Goal: Check status: Check status

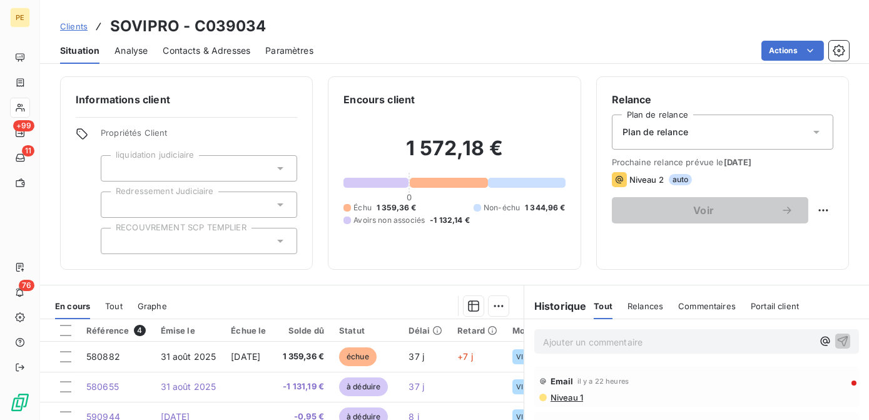
scroll to position [54, 0]
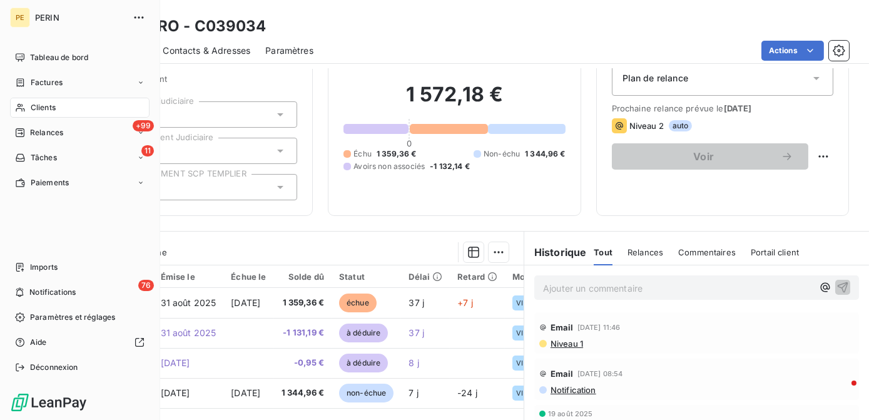
click at [53, 110] on span "Clients" at bounding box center [43, 107] width 25 height 11
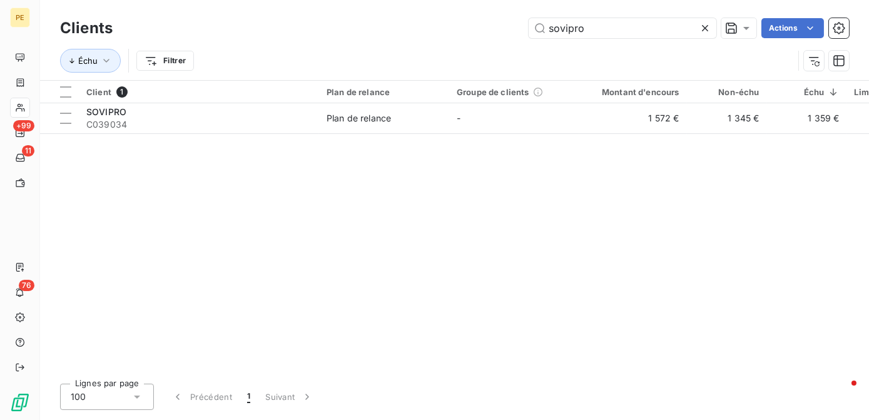
drag, startPoint x: 628, startPoint y: 24, endPoint x: 191, endPoint y: 11, distance: 438.0
click at [205, 16] on div "Clients sovipro Actions" at bounding box center [454, 28] width 789 height 26
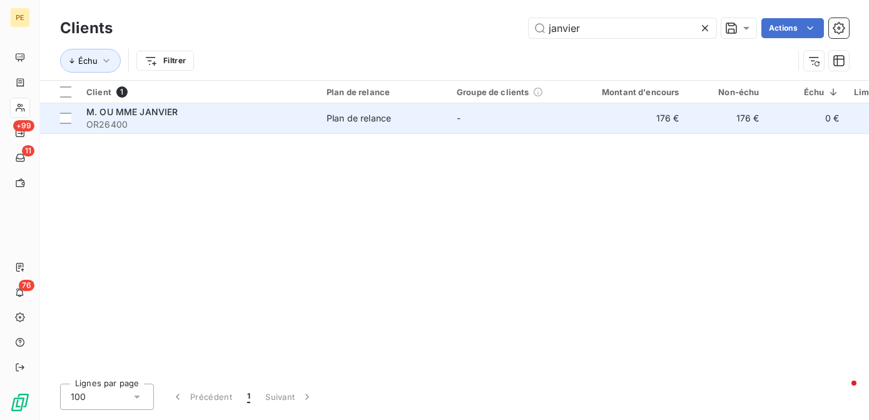
type input "janvier"
click at [740, 109] on td "176 €" at bounding box center [727, 118] width 80 height 30
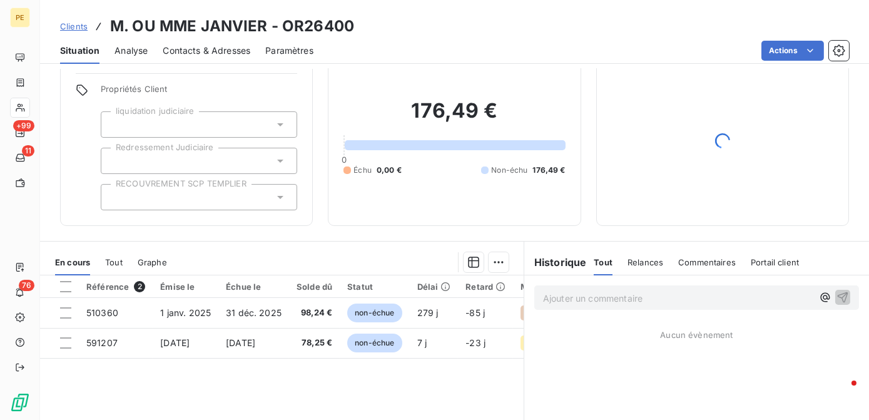
scroll to position [113, 0]
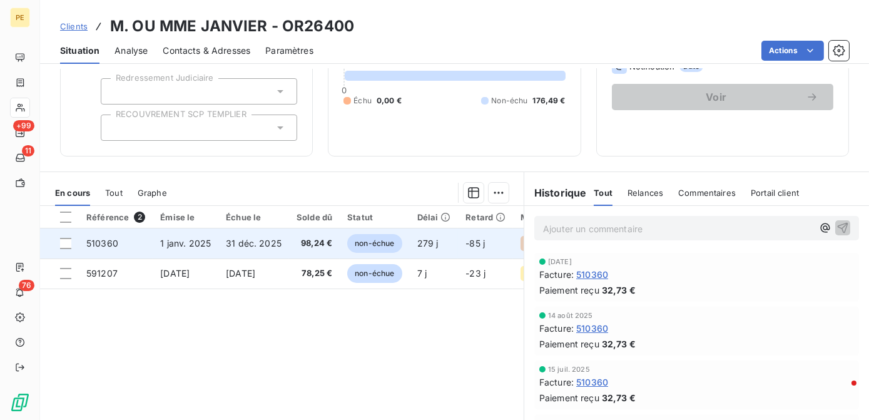
click at [288, 242] on td "31 déc. 2025" at bounding box center [253, 243] width 71 height 30
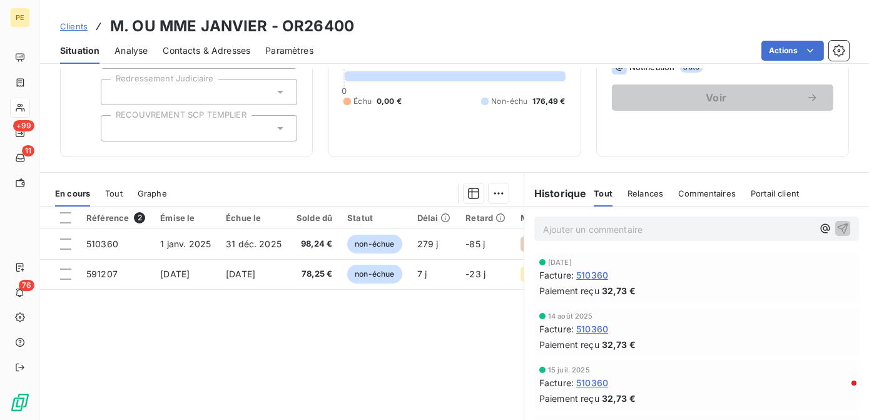
scroll to position [113, 0]
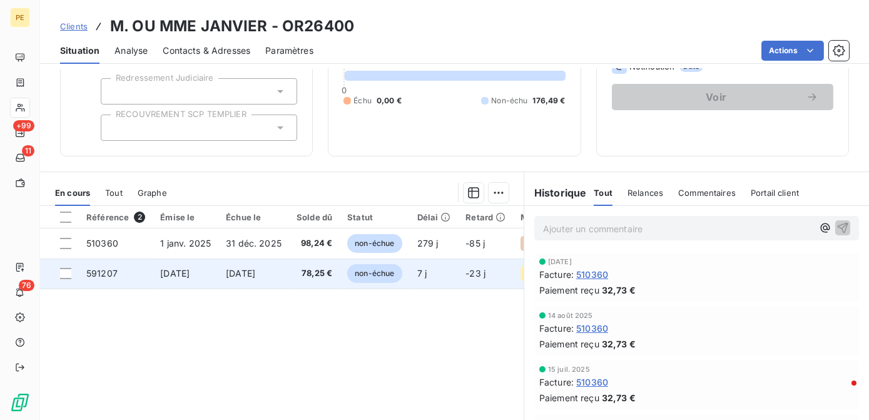
click at [218, 278] on td "[DATE]" at bounding box center [186, 273] width 66 height 30
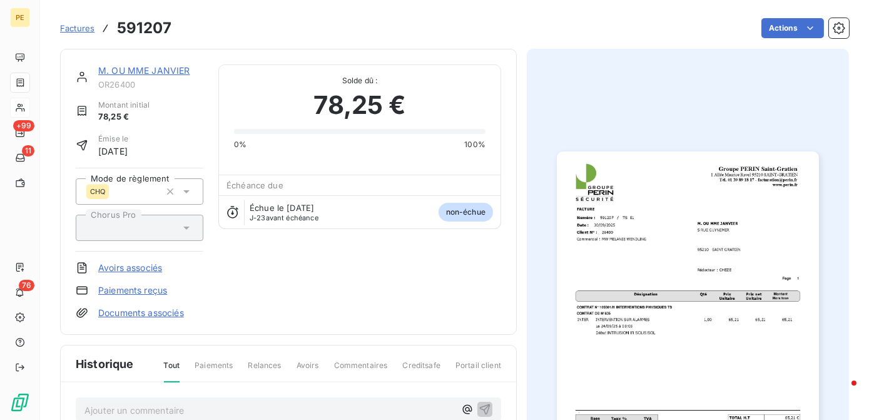
click at [630, 318] on img "button" at bounding box center [687, 336] width 261 height 370
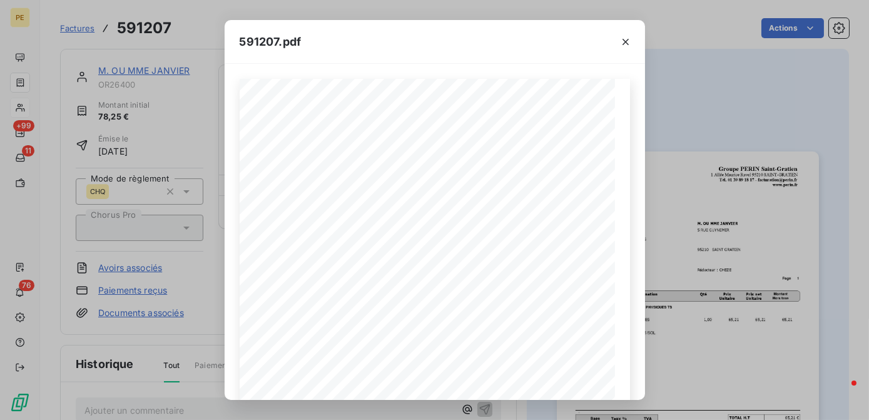
drag, startPoint x: 627, startPoint y: 44, endPoint x: 601, endPoint y: 67, distance: 34.1
click at [627, 44] on icon "button" at bounding box center [625, 42] width 13 height 13
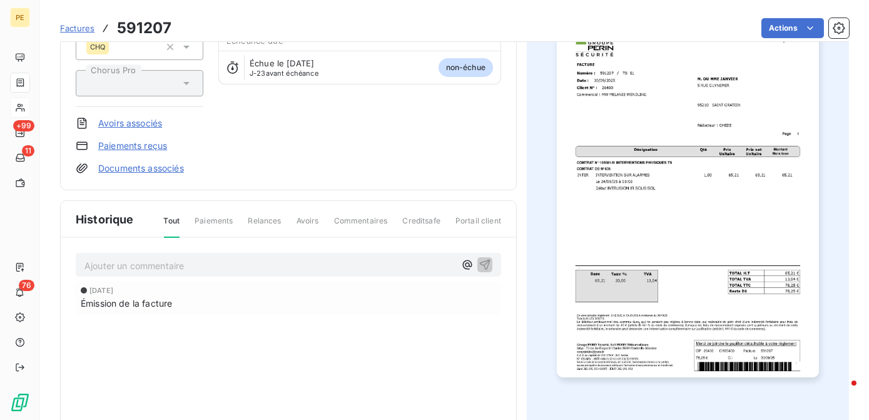
scroll to position [1, 0]
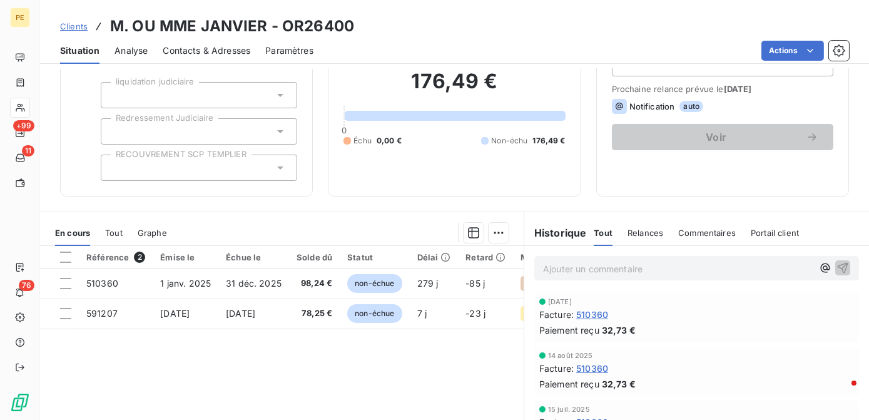
scroll to position [170, 0]
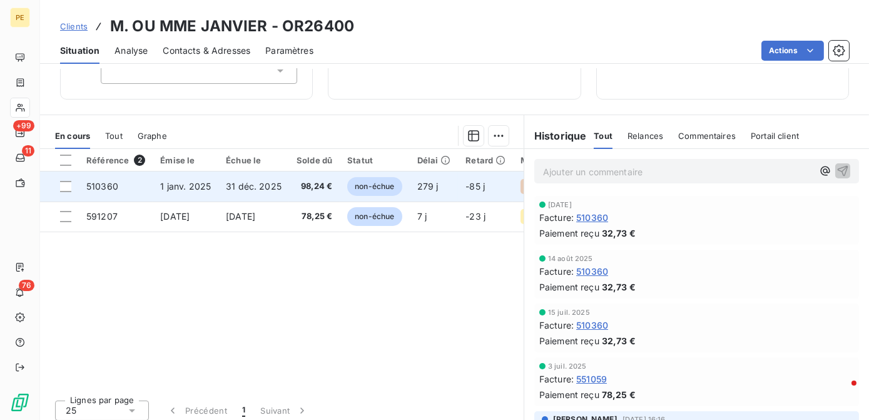
click at [218, 189] on td "1 janv. 2025" at bounding box center [186, 186] width 66 height 30
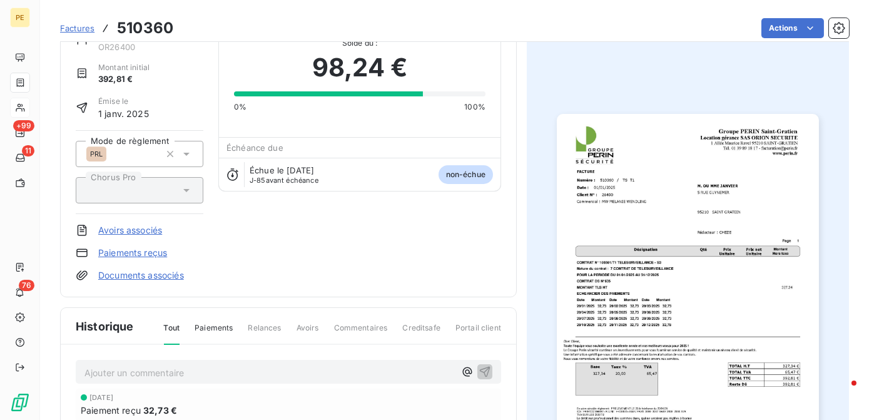
scroll to position [58, 0]
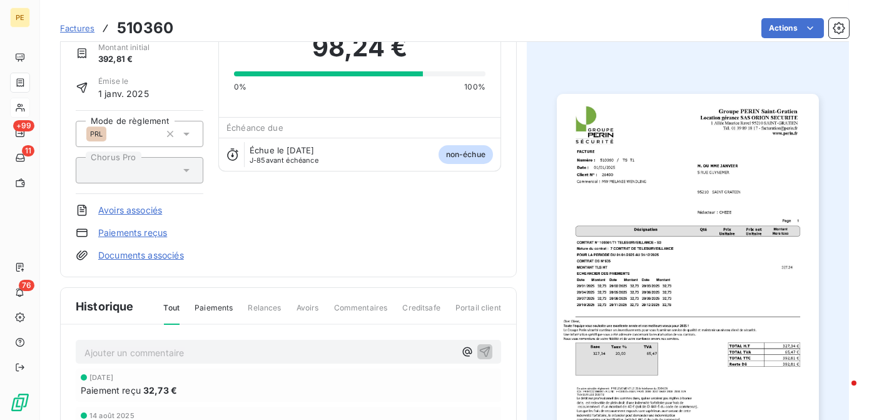
click at [645, 294] on img "button" at bounding box center [687, 279] width 261 height 370
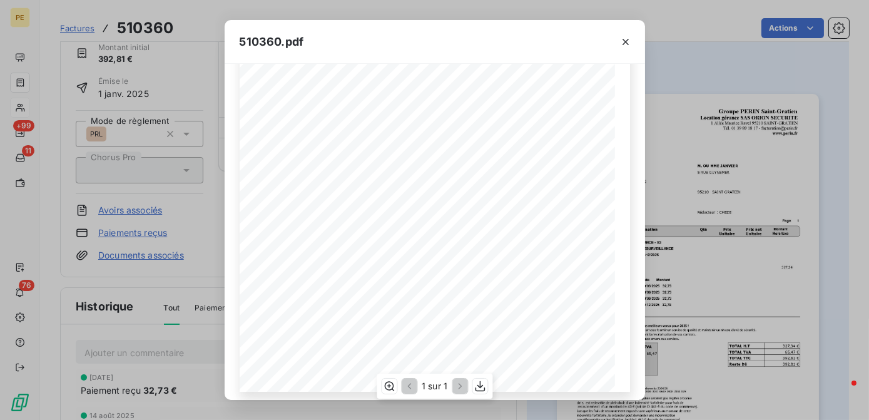
scroll to position [224, 0]
click at [627, 43] on icon "button" at bounding box center [625, 42] width 13 height 13
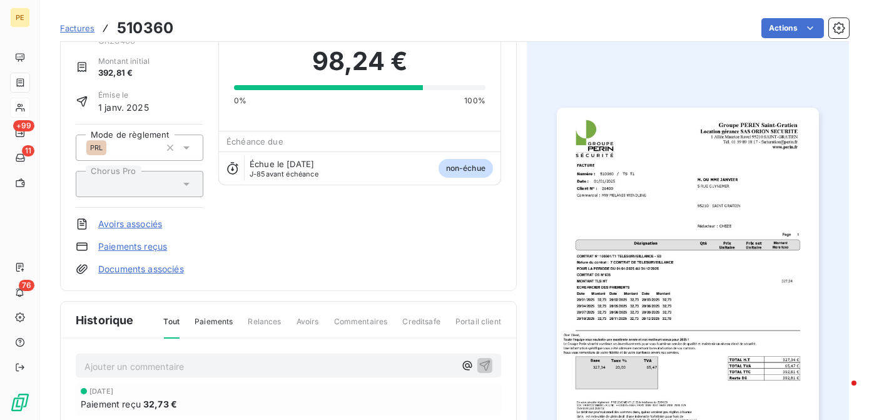
scroll to position [0, 0]
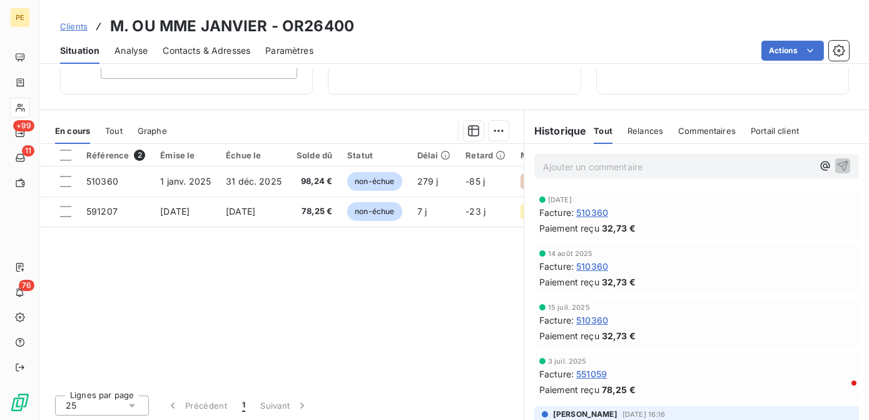
scroll to position [176, 0]
click at [350, 289] on div "Référence 2 Émise le Échue le Solde dû Statut Délai Retard Mode de règlement Ch…" at bounding box center [281, 263] width 483 height 241
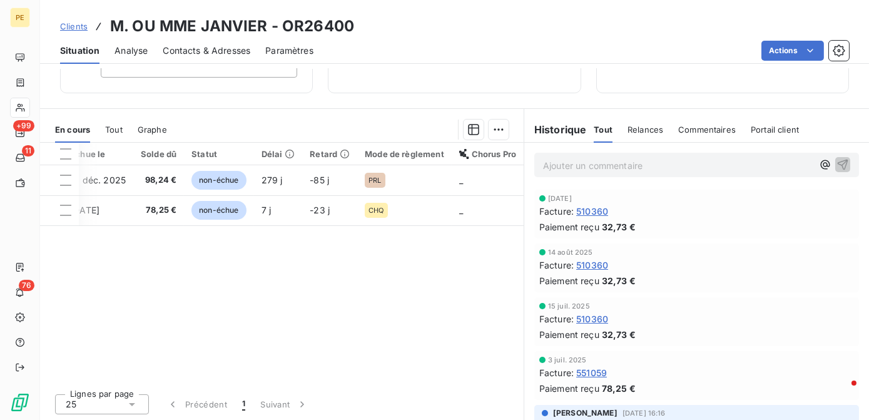
scroll to position [0, 165]
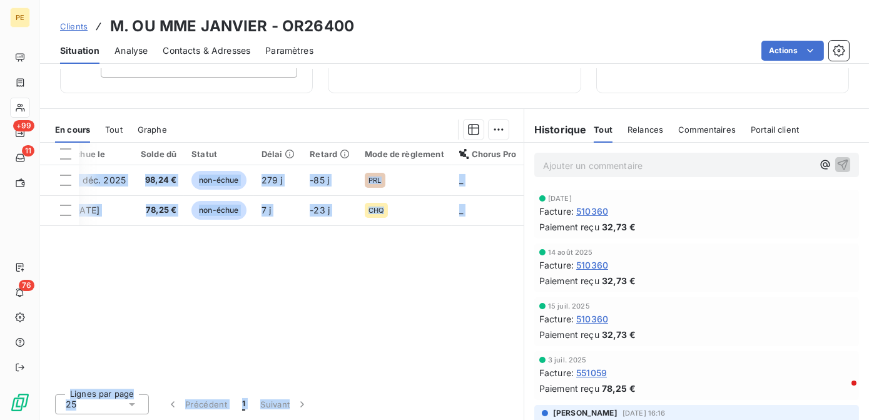
drag, startPoint x: 376, startPoint y: 383, endPoint x: 118, endPoint y: 377, distance: 258.3
click at [118, 377] on div "Référence 2 Émise le Échue le Solde dû Statut Délai Retard Mode de règlement Ch…" at bounding box center [281, 282] width 483 height 278
click at [408, 323] on div "Référence 2 Émise le Échue le Solde dû Statut Délai Retard Mode de règlement Ch…" at bounding box center [281, 263] width 483 height 241
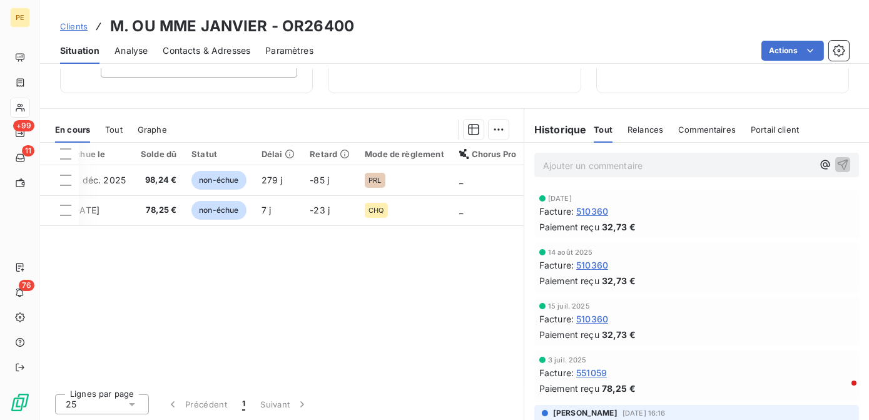
scroll to position [0, 0]
